Goal: Information Seeking & Learning: Learn about a topic

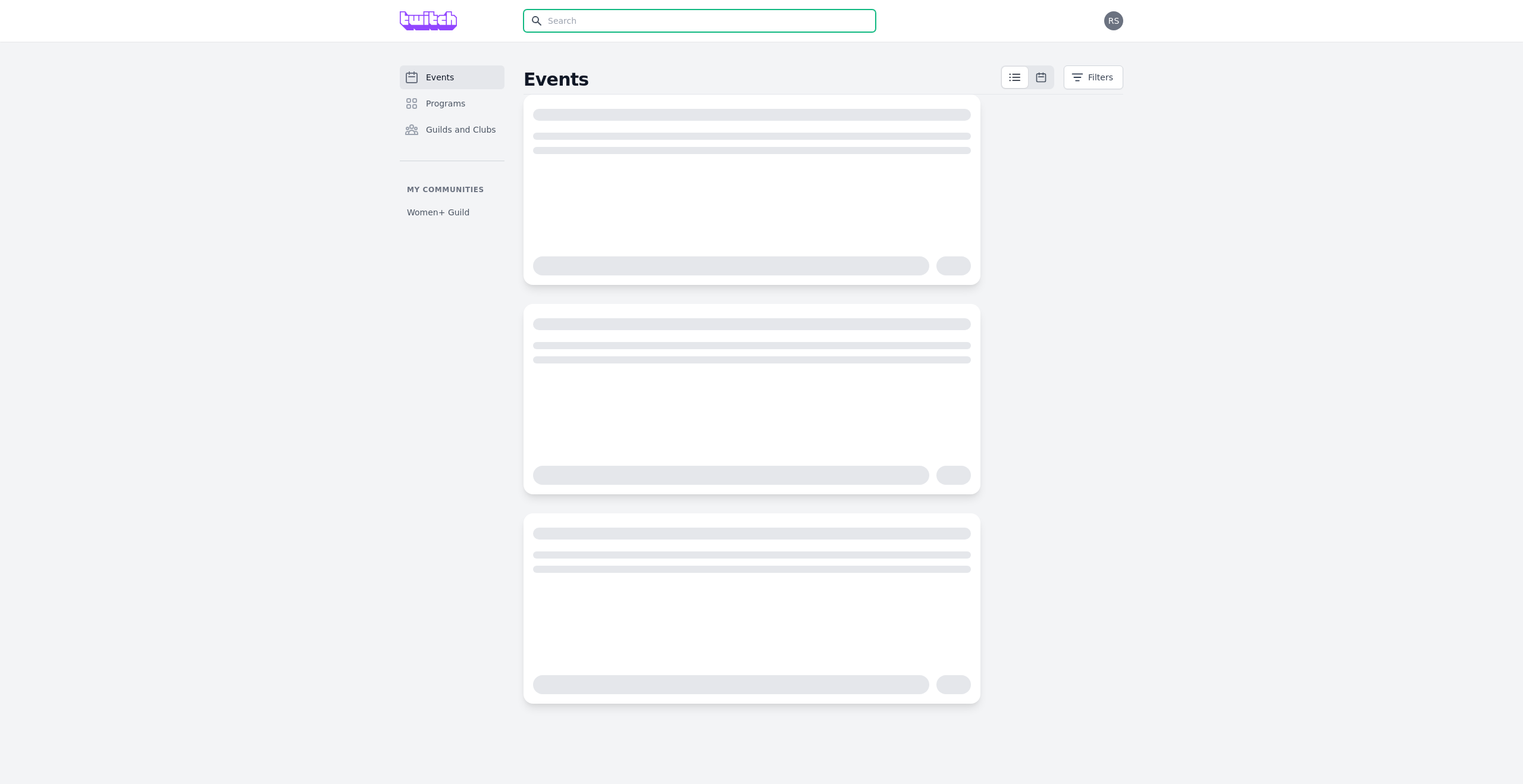
click at [740, 26] on input "text" at bounding box center [699, 20] width 352 height 22
type input "ori"
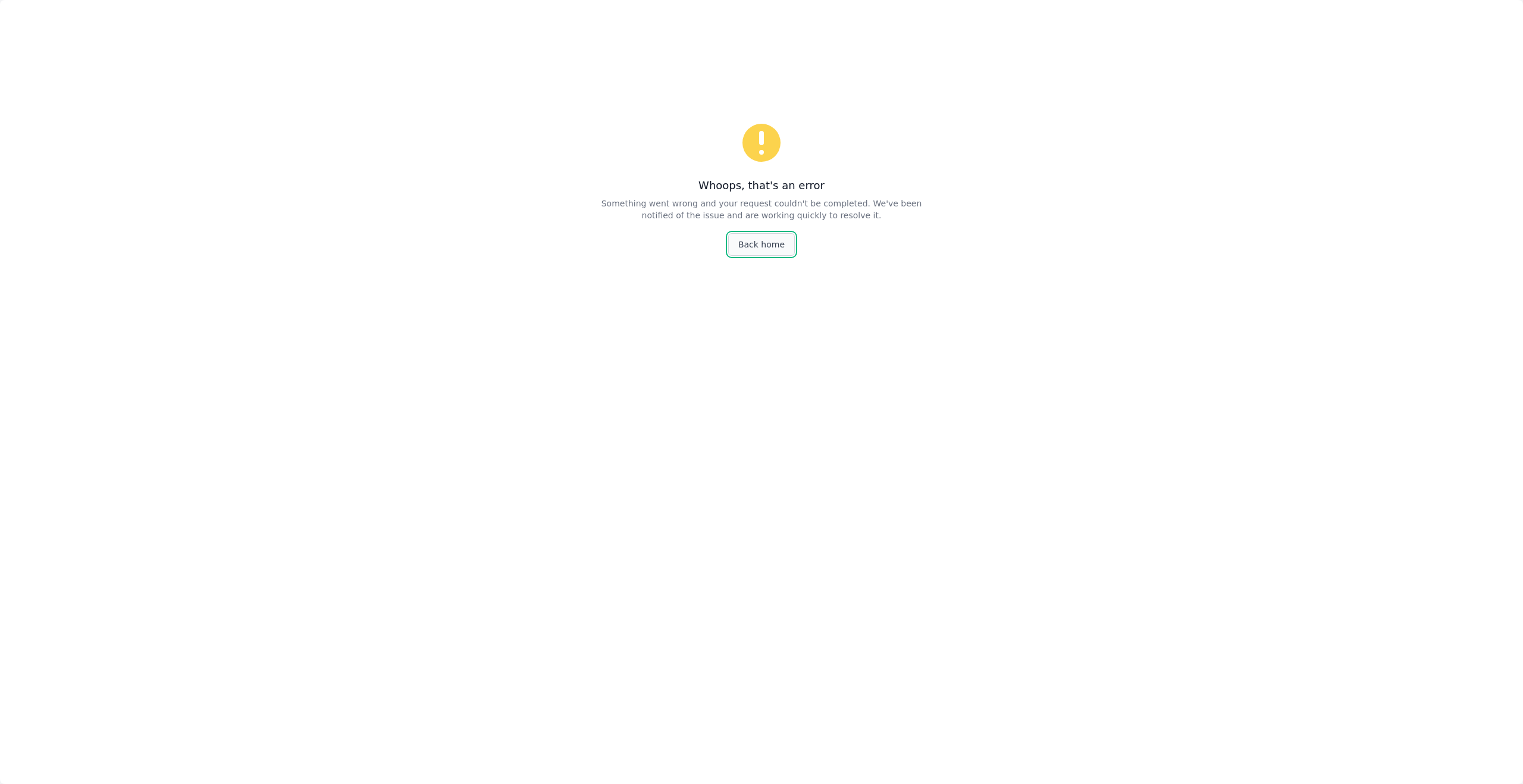
click at [768, 248] on link "Back home" at bounding box center [762, 244] width 67 height 22
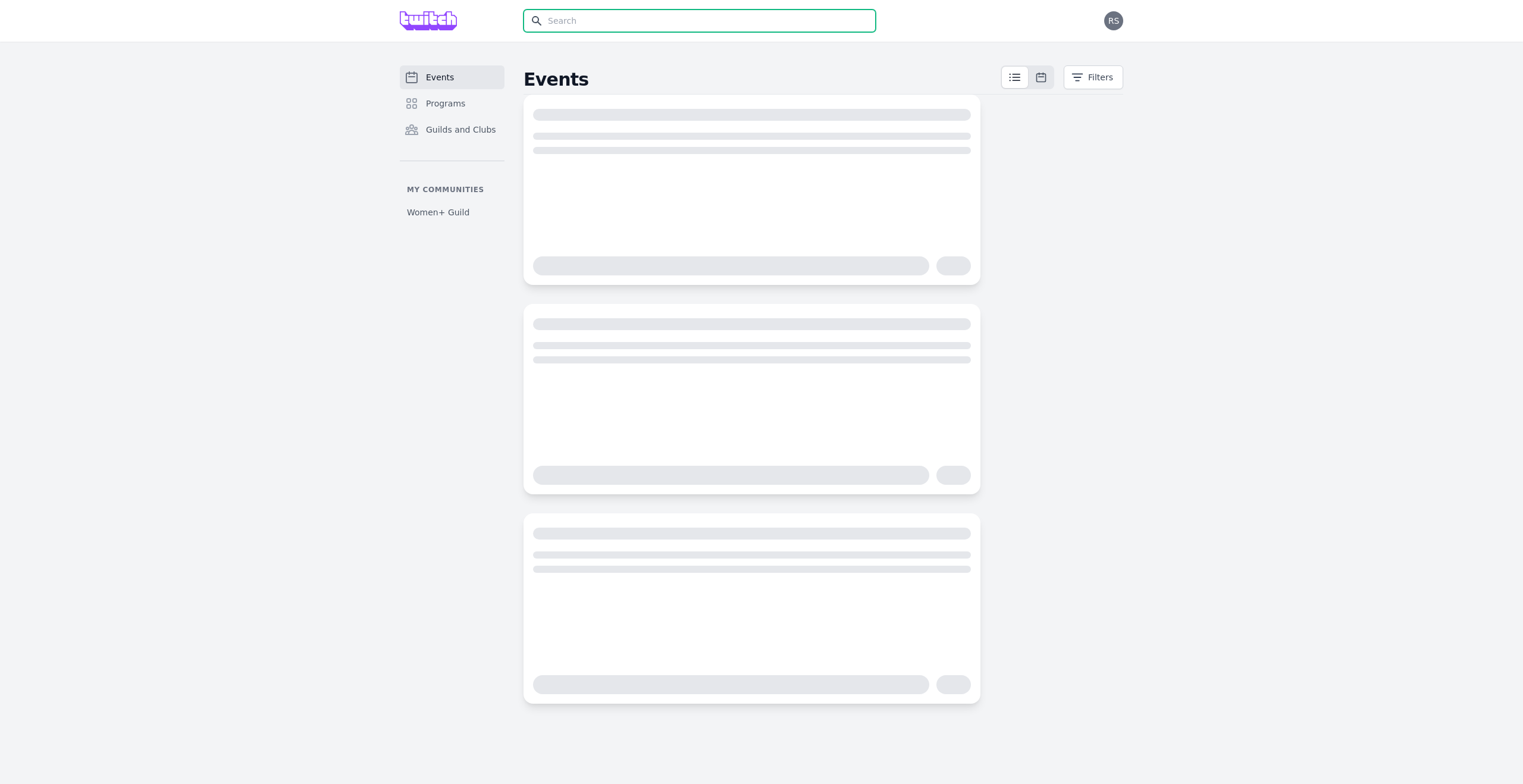
click at [754, 28] on input "text" at bounding box center [699, 20] width 352 height 22
type input "or"
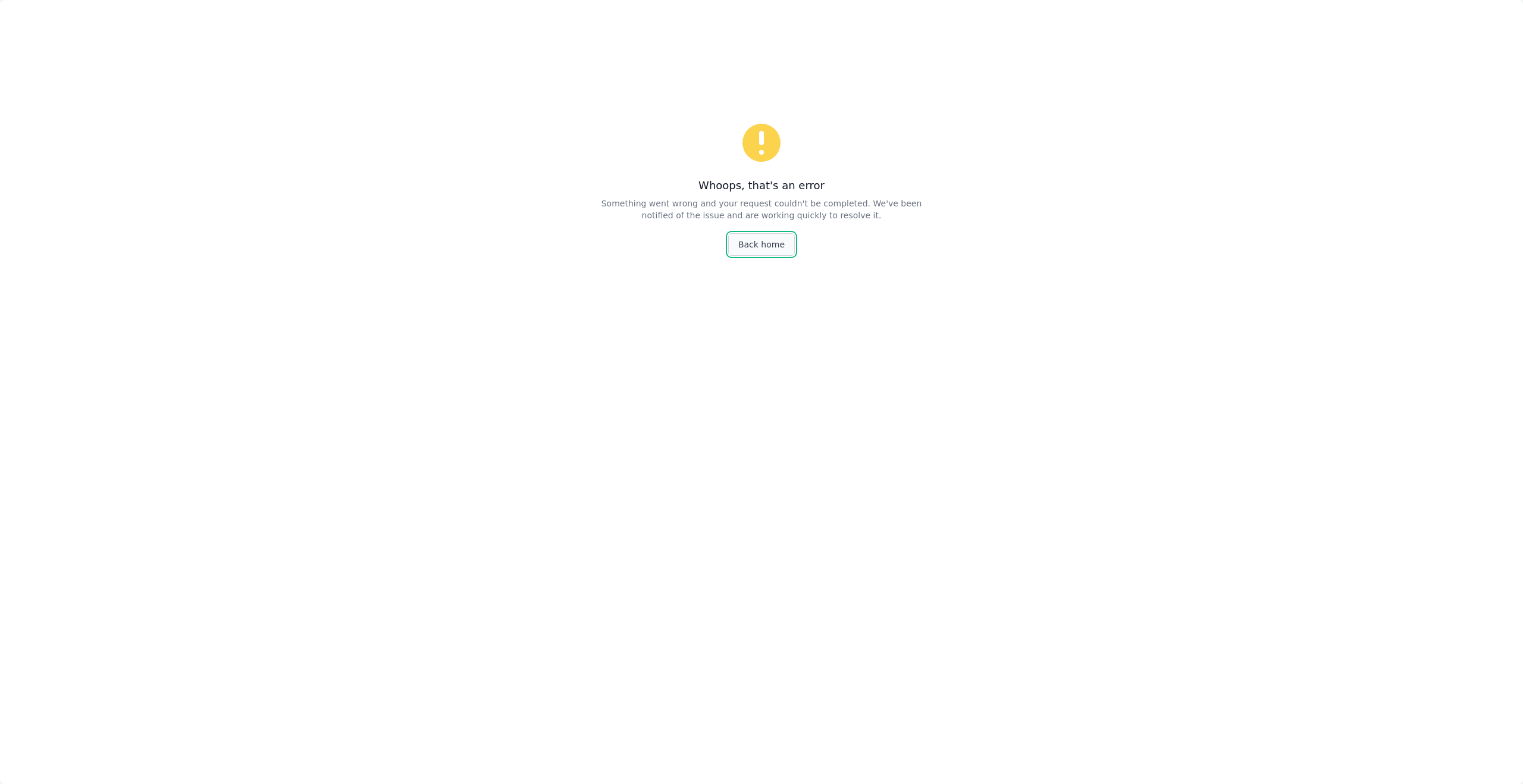
click at [778, 244] on link "Back home" at bounding box center [762, 244] width 67 height 22
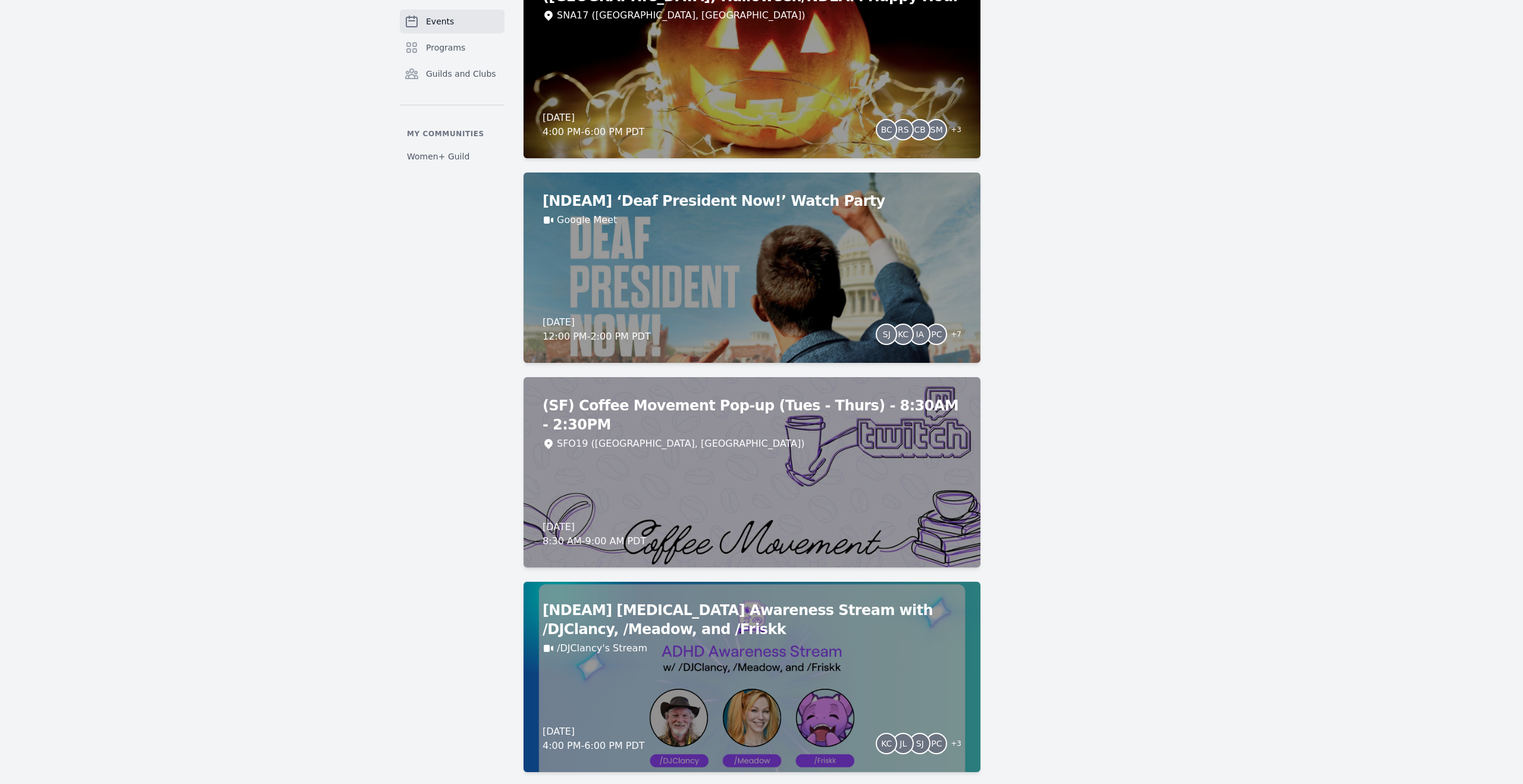
scroll to position [1202, 0]
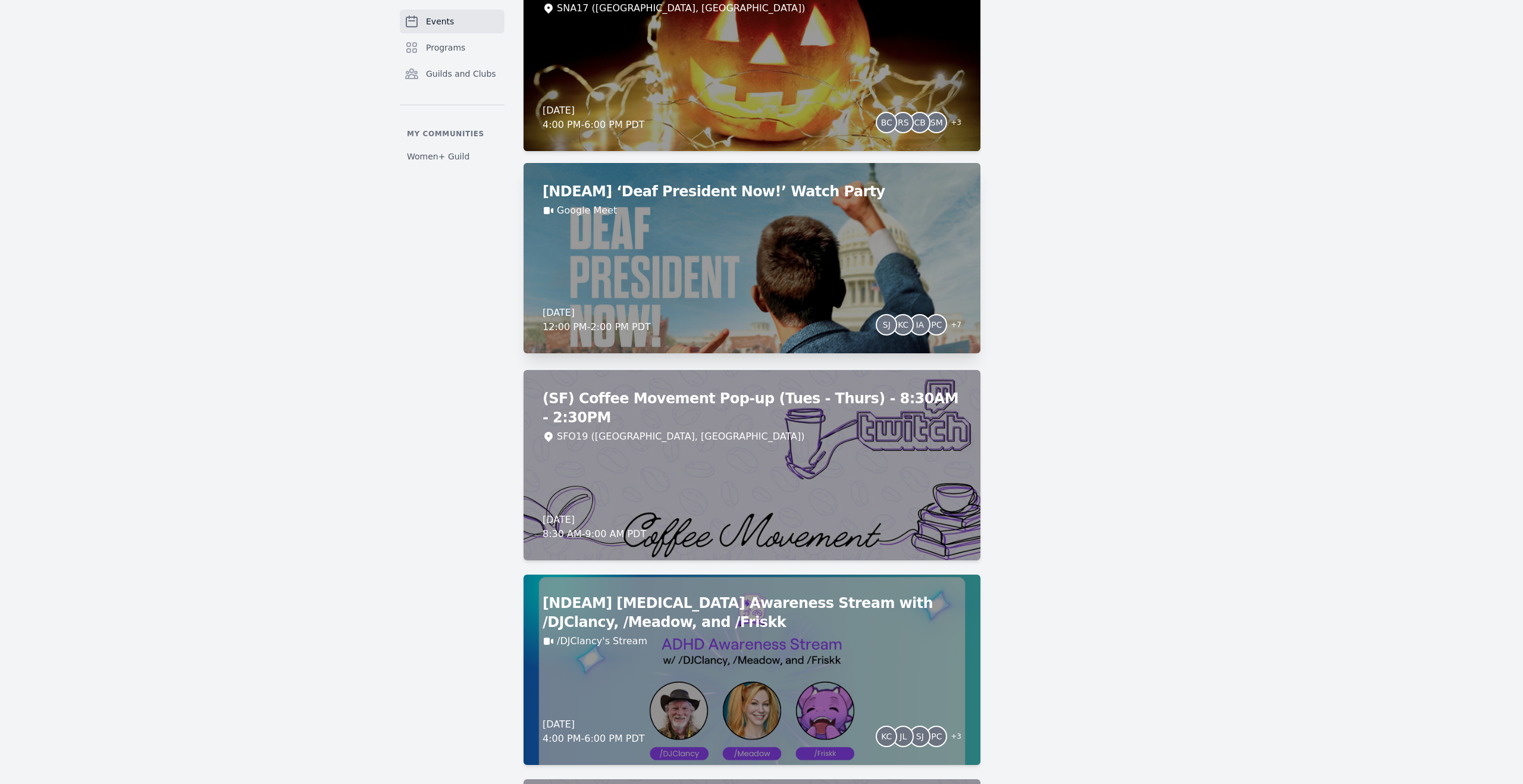
click at [795, 278] on div "[NDEAM] ‘Deaf President Now!’ Watch Party Google Meet Friday, October 24, 2025 …" at bounding box center [752, 258] width 457 height 190
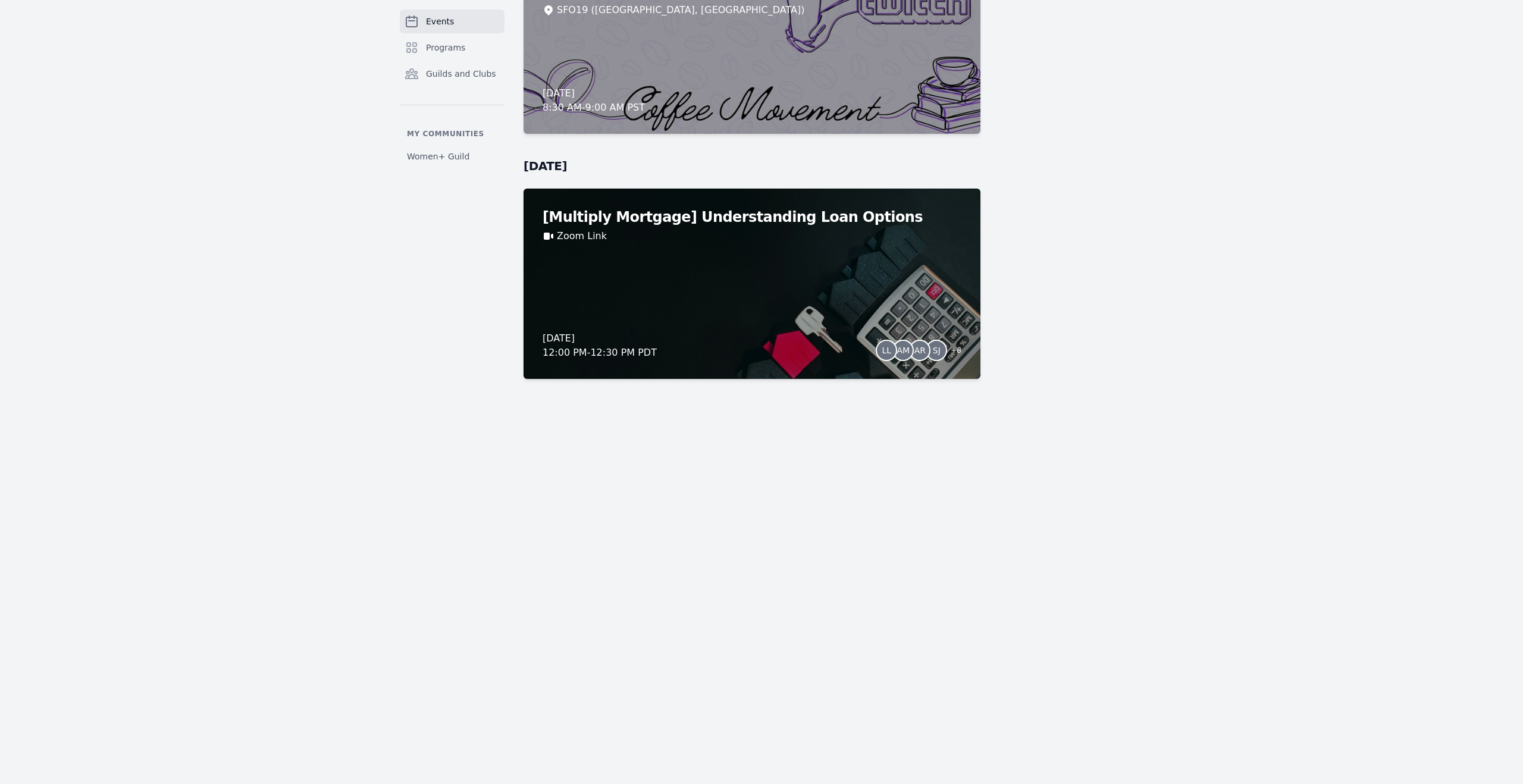
scroll to position [8180, 0]
